Goal: Information Seeking & Learning: Learn about a topic

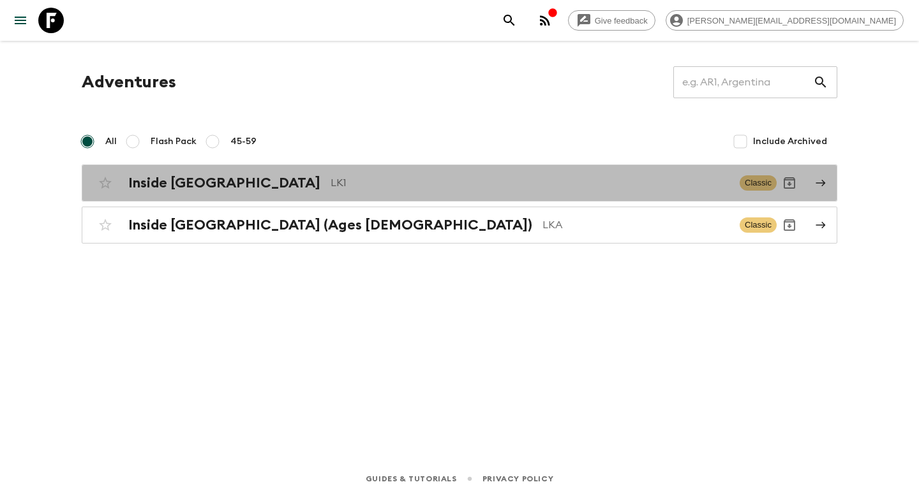
click at [289, 175] on div "Inside [GEOGRAPHIC_DATA] LK1" at bounding box center [428, 183] width 601 height 17
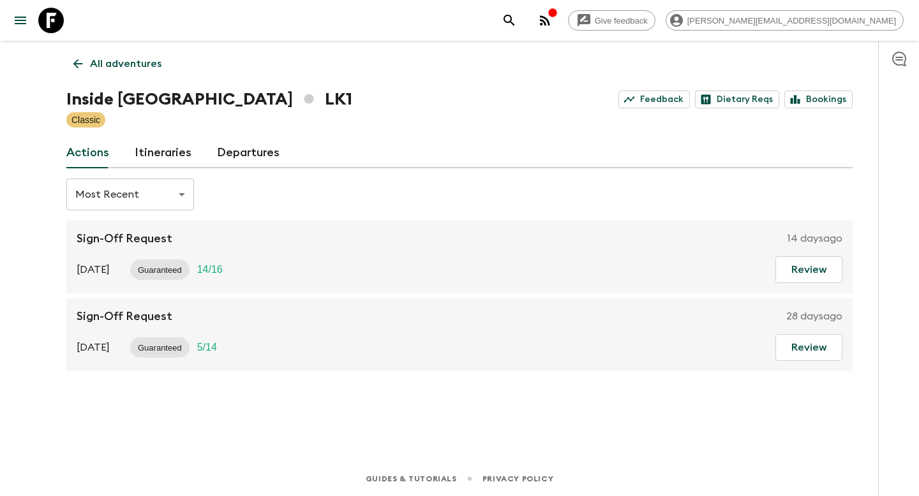
click at [572, 431] on div "Give feedback [PERSON_NAME][EMAIL_ADDRESS][DOMAIN_NAME] All adventures Inside […" at bounding box center [459, 248] width 919 height 496
click at [159, 160] on link "Itineraries" at bounding box center [163, 153] width 57 height 31
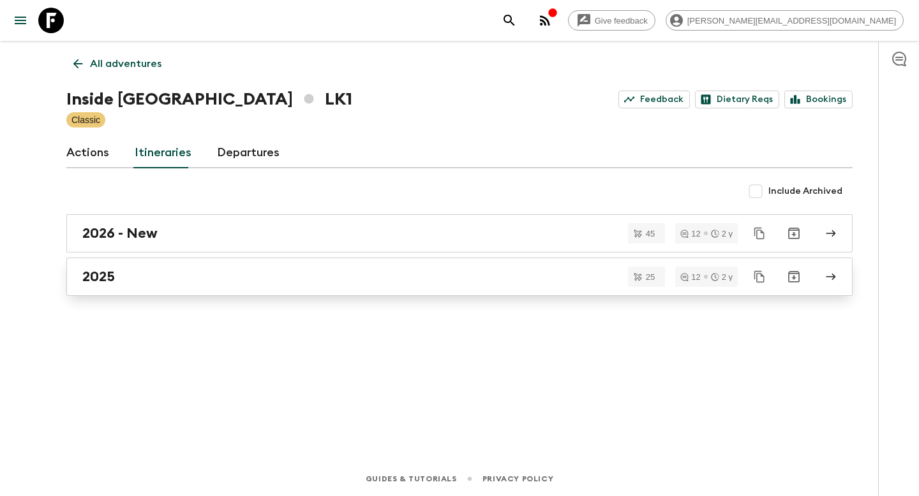
click at [296, 283] on div "2025" at bounding box center [447, 277] width 730 height 17
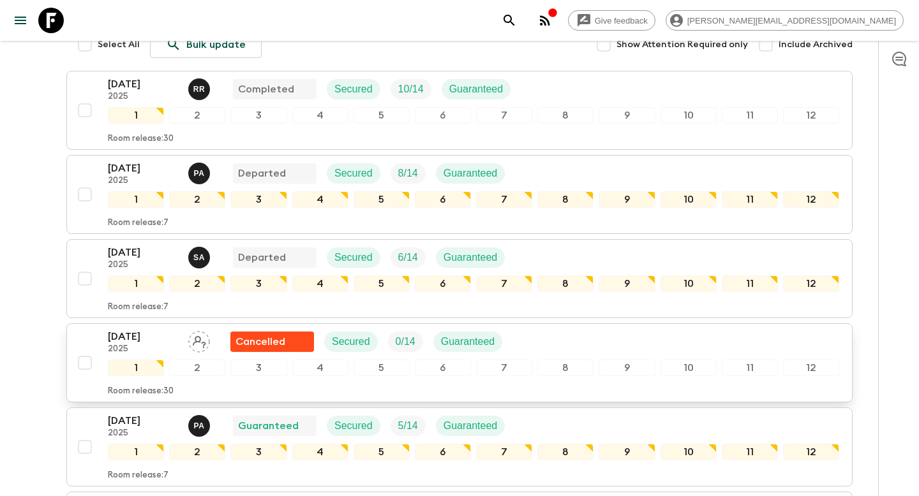
scroll to position [177, 0]
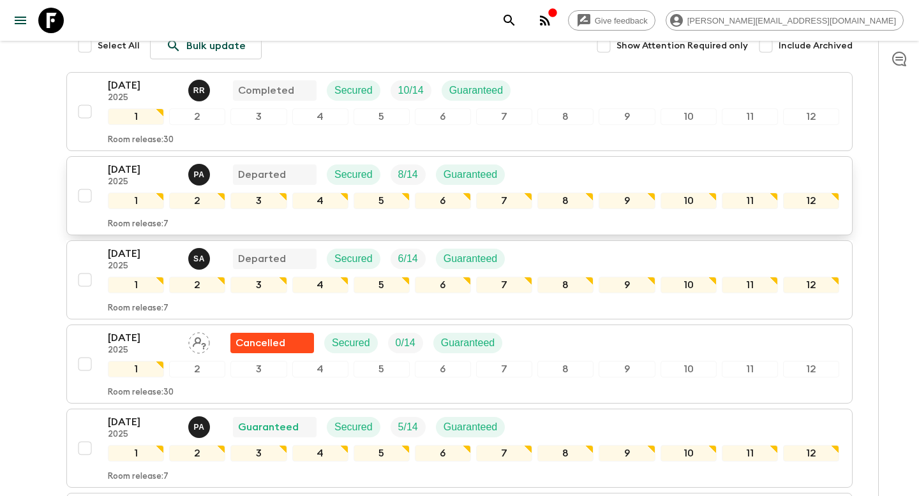
click at [170, 186] on p "2025" at bounding box center [143, 182] width 70 height 10
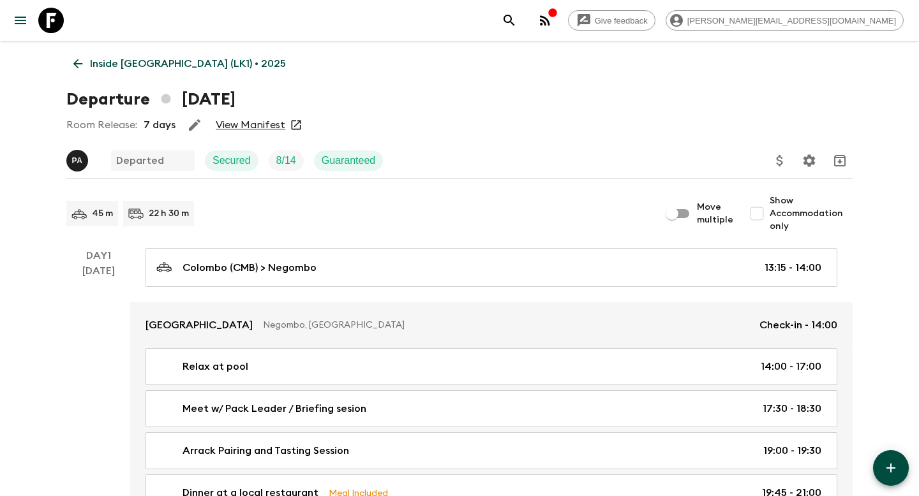
click at [248, 124] on link "View Manifest" at bounding box center [251, 125] width 70 height 13
